Goal: Information Seeking & Learning: Check status

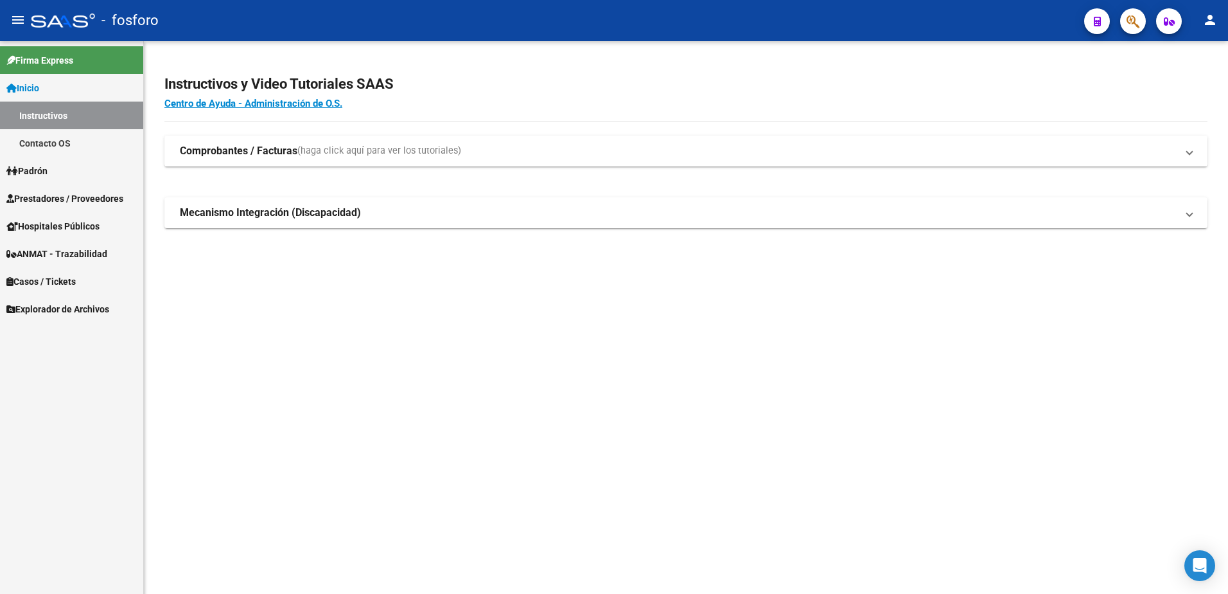
click at [1208, 19] on mat-icon "person" at bounding box center [1209, 19] width 15 height 15
click at [1181, 51] on button "person Mi Perfil" at bounding box center [1184, 54] width 78 height 31
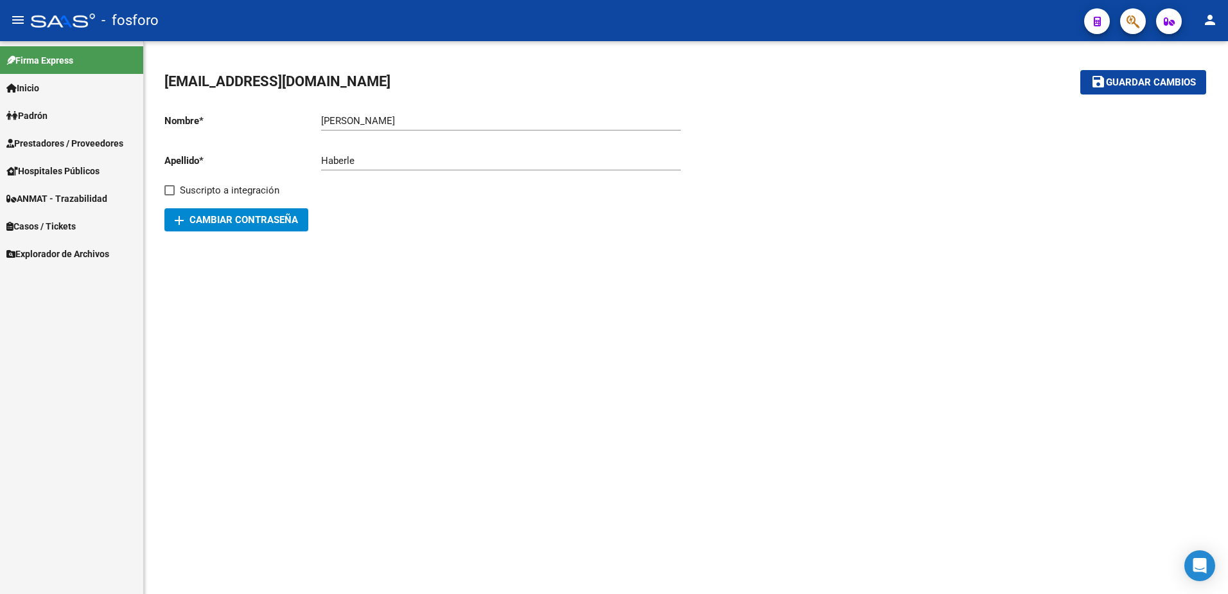
click at [349, 399] on mat-sidenav-content "[EMAIL_ADDRESS][DOMAIN_NAME] save Guardar cambios Nombre * [PERSON_NAME] nombre…" at bounding box center [686, 317] width 1084 height 552
click at [67, 118] on link "Padrón" at bounding box center [71, 115] width 143 height 28
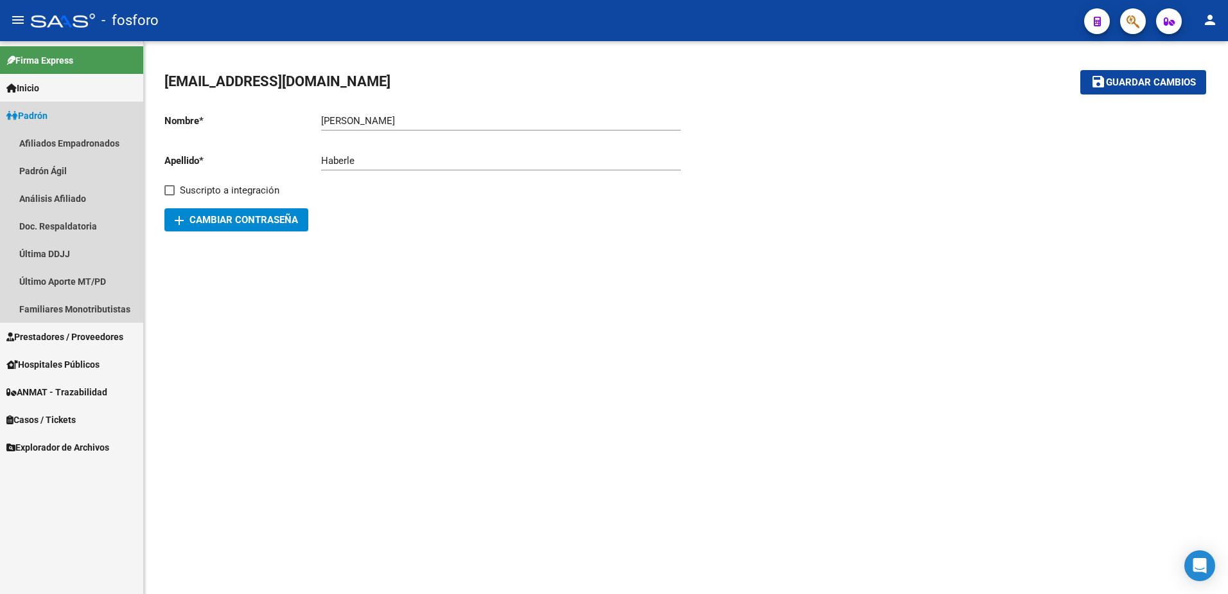
click at [67, 118] on link "Padrón" at bounding box center [71, 115] width 143 height 28
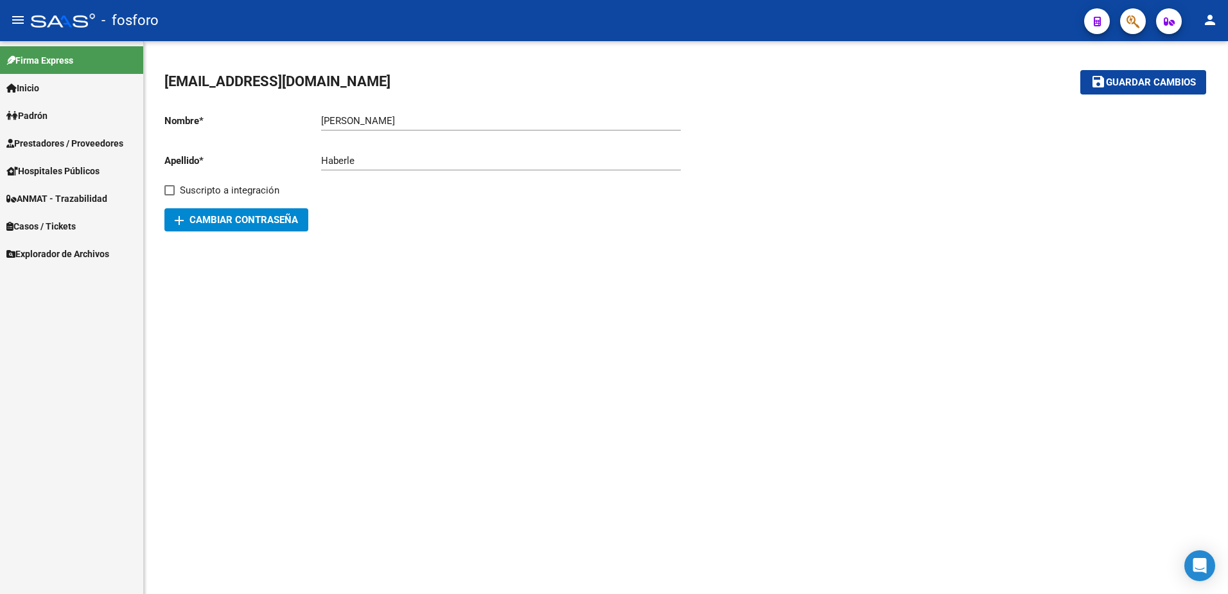
click at [280, 294] on mat-sidenav-content "[EMAIL_ADDRESS][DOMAIN_NAME] save Guardar cambios Nombre * [PERSON_NAME] nombre…" at bounding box center [686, 317] width 1084 height 552
click at [48, 62] on span "Firma Express" at bounding box center [39, 60] width 67 height 14
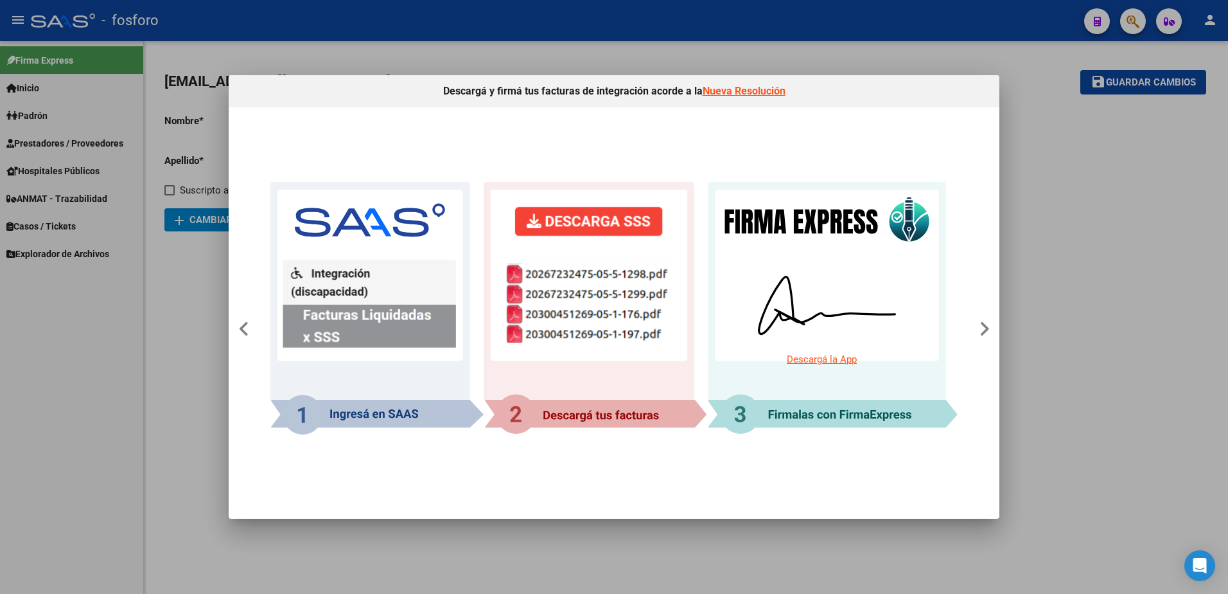
click at [1067, 221] on div at bounding box center [614, 297] width 1228 height 594
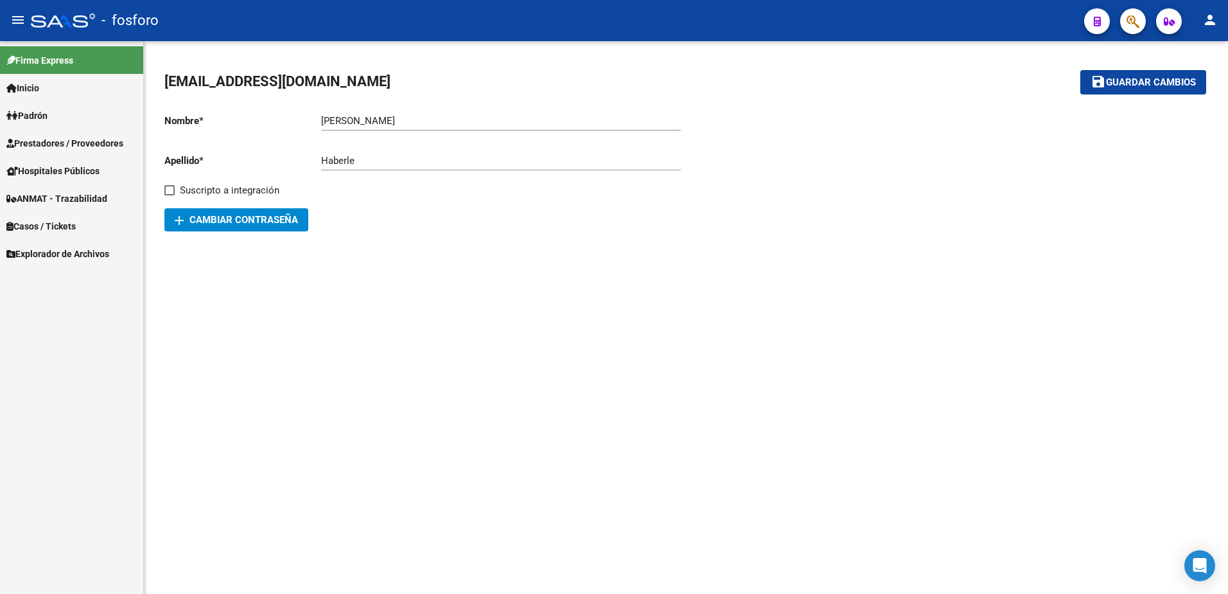
click at [39, 94] on span "Inicio" at bounding box center [22, 88] width 33 height 14
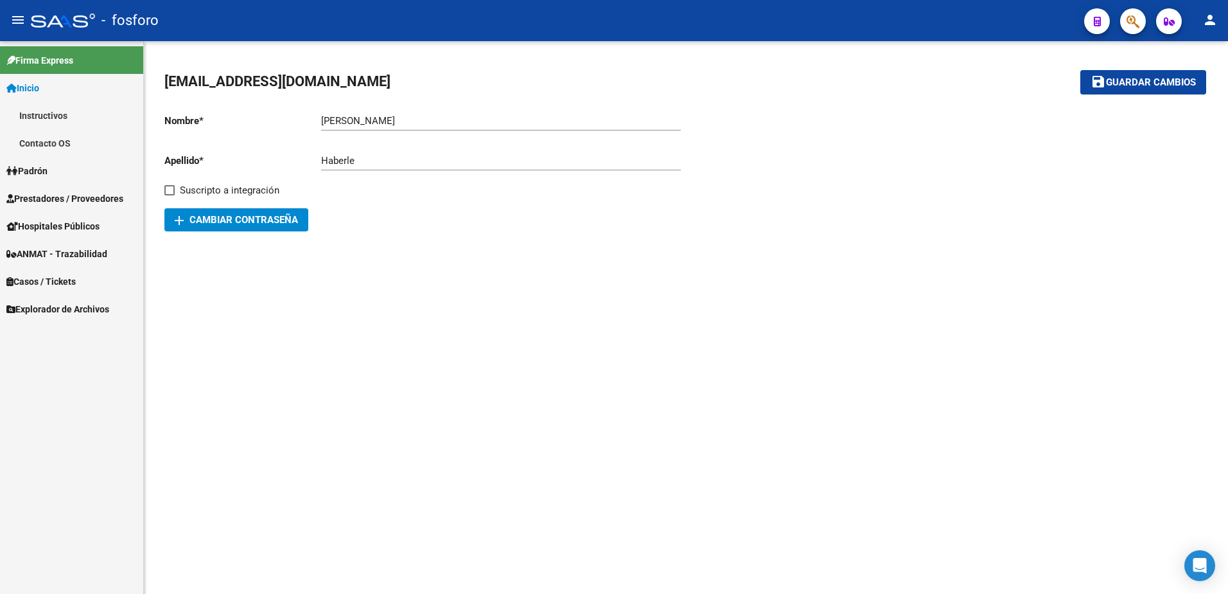
click at [39, 86] on span "Inicio" at bounding box center [22, 88] width 33 height 14
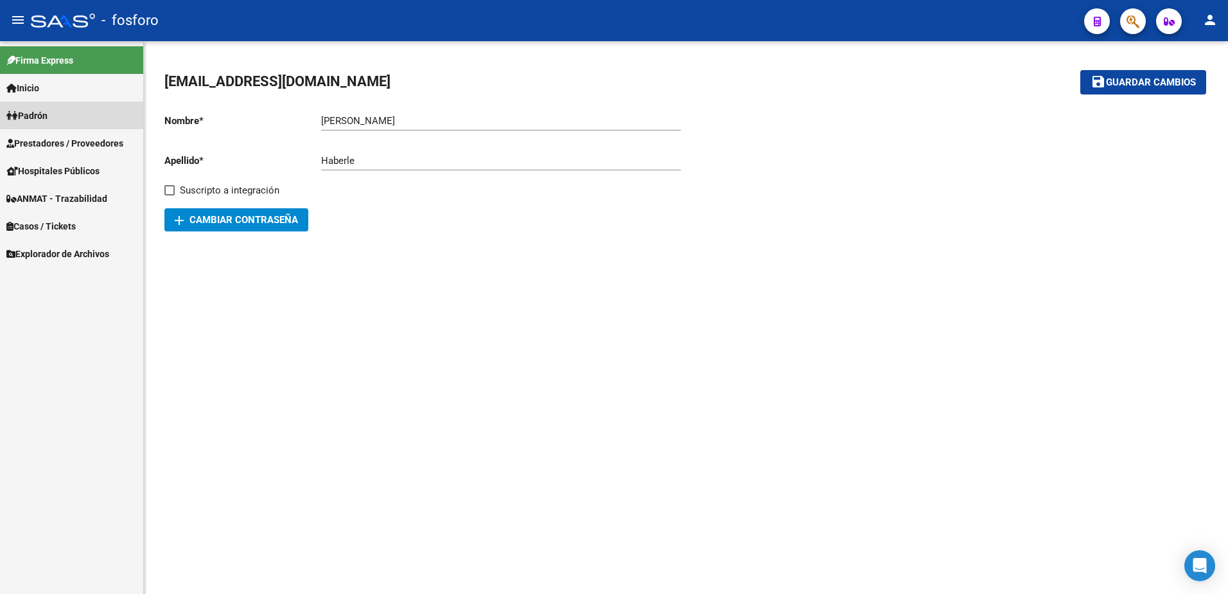
click at [48, 111] on span "Padrón" at bounding box center [26, 116] width 41 height 14
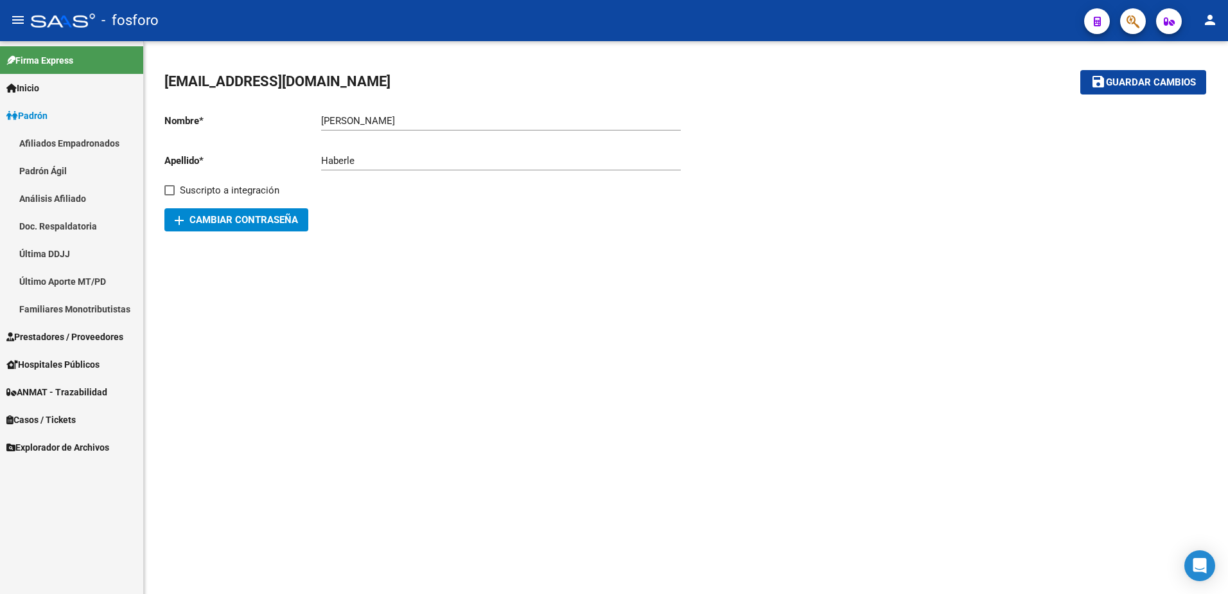
click at [50, 251] on link "Última DDJJ" at bounding box center [71, 254] width 143 height 28
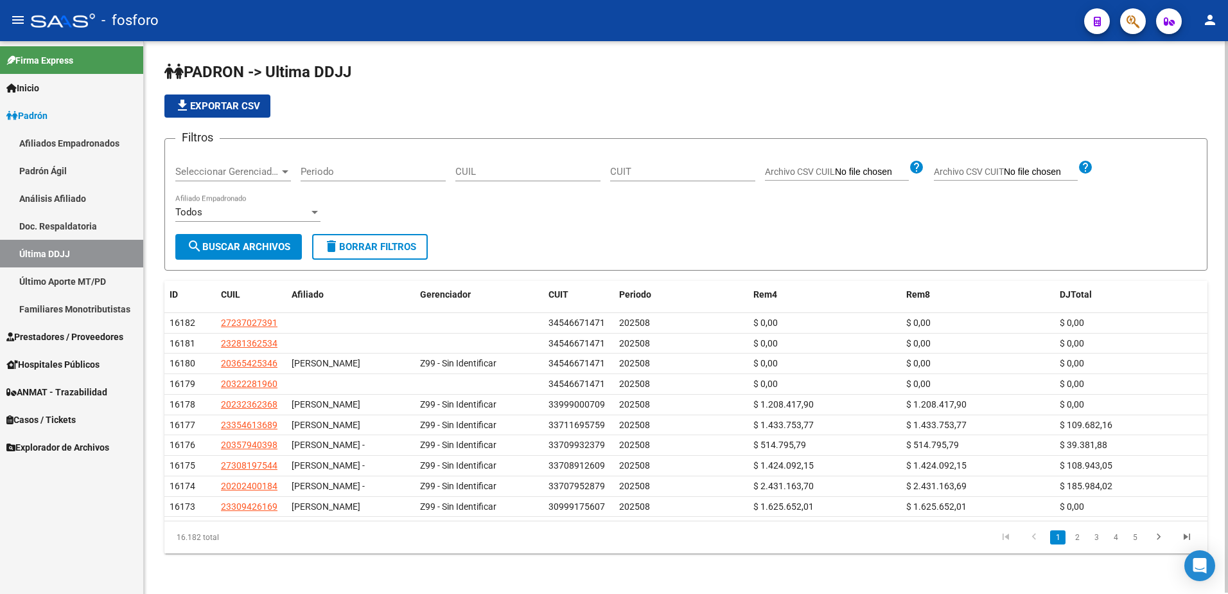
click at [529, 165] on div "CUIL" at bounding box center [527, 168] width 145 height 28
paste input "20350952919"
type input "20350952919"
click at [256, 244] on span "search Buscar Archivos" at bounding box center [238, 247] width 103 height 12
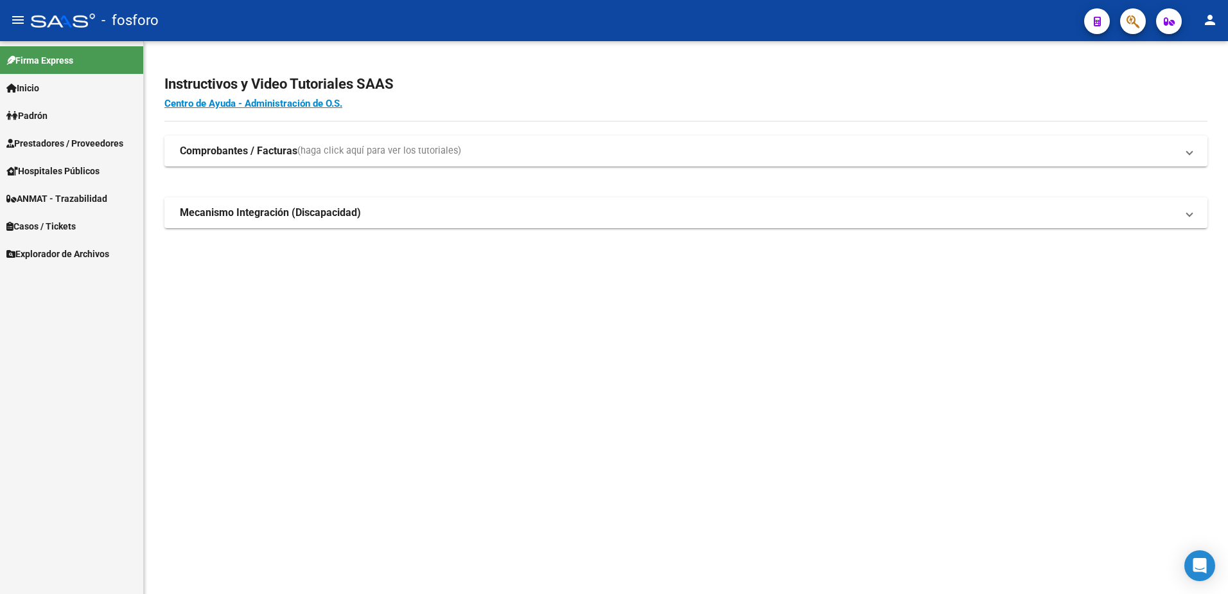
click at [48, 109] on span "Padrón" at bounding box center [26, 116] width 41 height 14
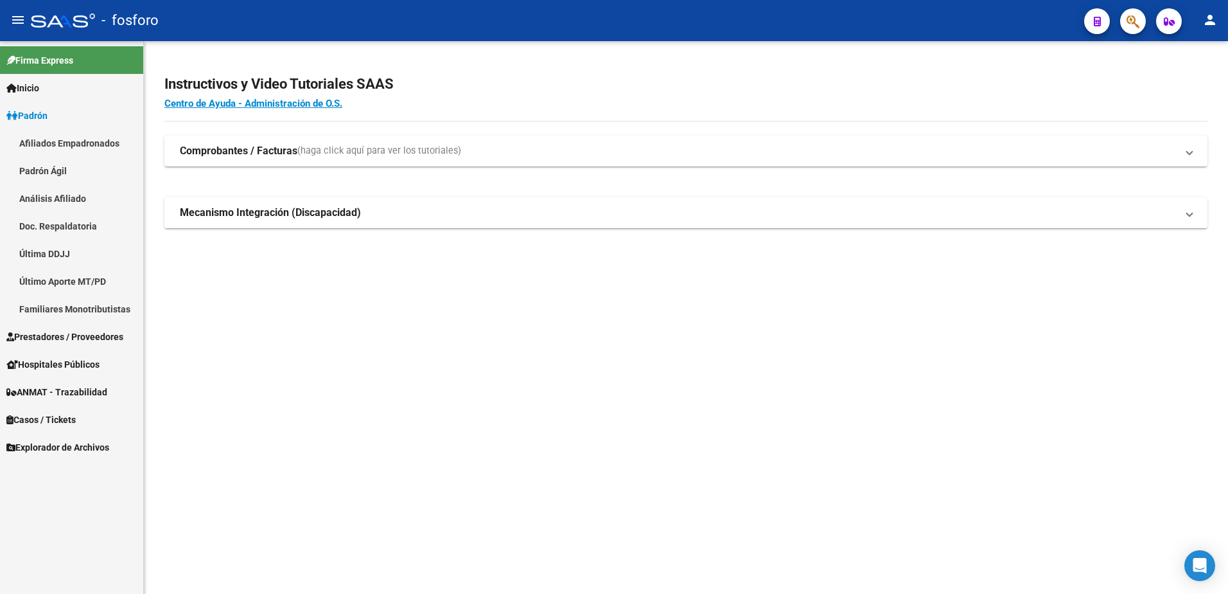
click at [44, 251] on link "Última DDJJ" at bounding box center [71, 254] width 143 height 28
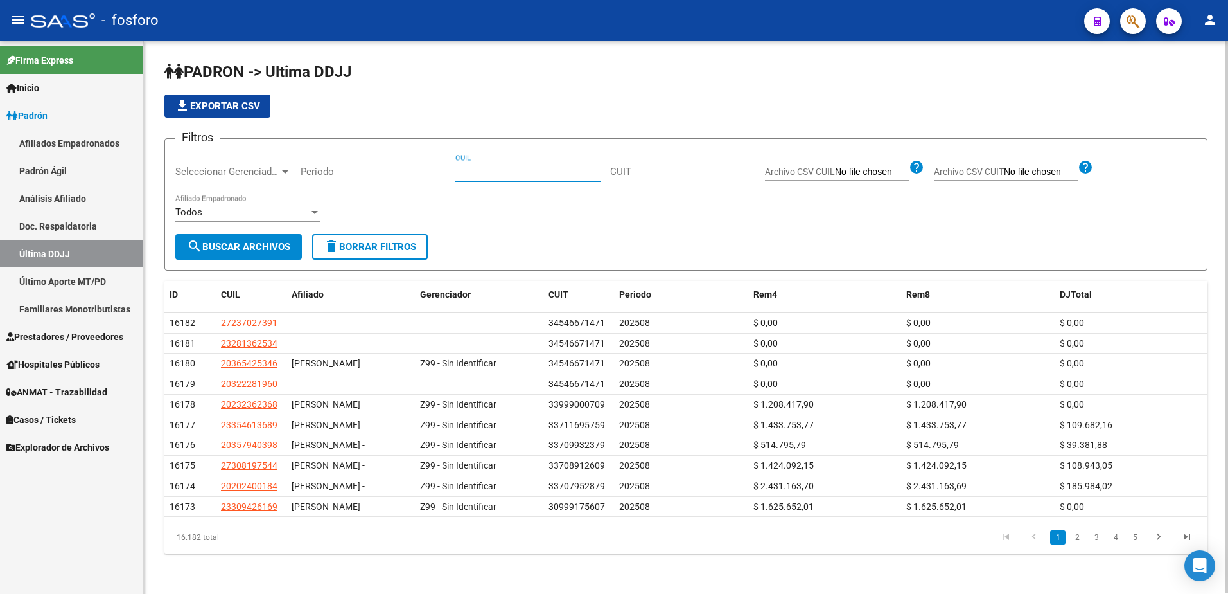
click at [488, 173] on input "CUIL" at bounding box center [527, 172] width 145 height 12
paste input "20433109245"
type input "20433109245"
click at [224, 249] on span "search Buscar Archivos" at bounding box center [238, 247] width 103 height 12
